Goal: Task Accomplishment & Management: Manage account settings

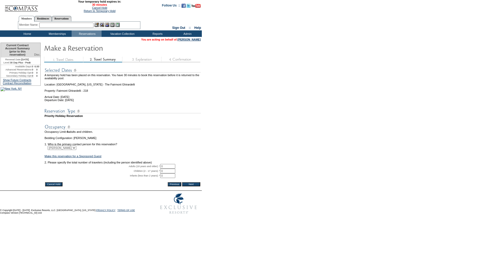
click at [58, 187] on input "Cancel Hold" at bounding box center [53, 184] width 17 height 4
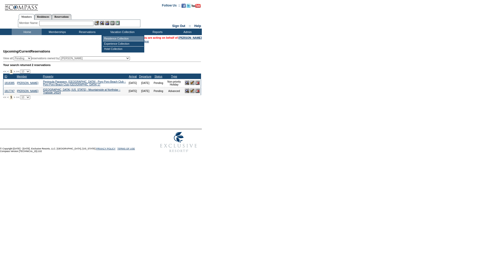
click at [108, 39] on td "Residence Collection" at bounding box center [123, 38] width 41 height 5
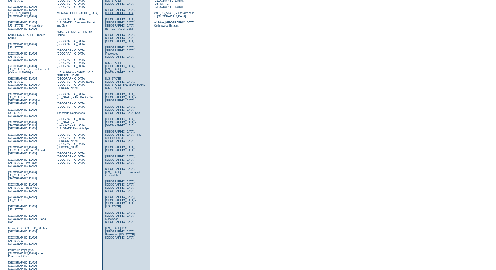
scroll to position [139, 0]
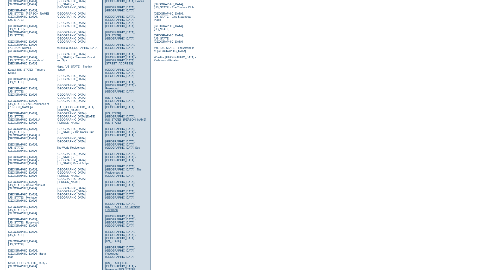
click at [108, 202] on link "San Francisco, California - The Fairmont Ghirardelli" at bounding box center [122, 206] width 34 height 9
